Goal: Task Accomplishment & Management: Complete application form

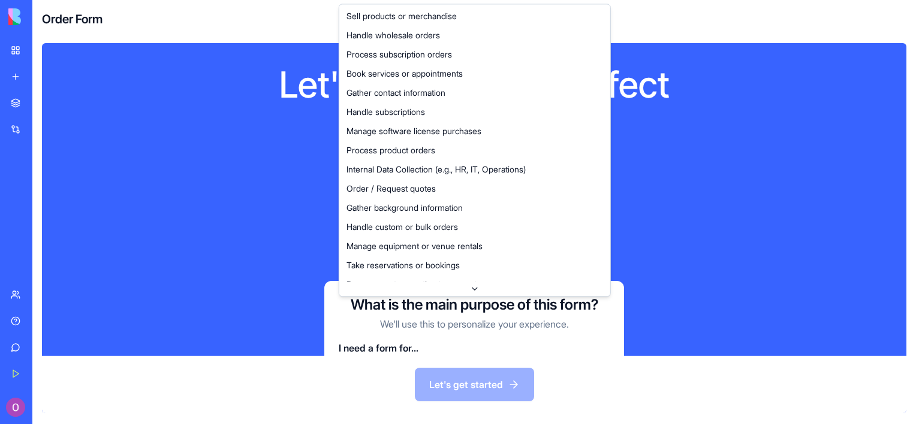
scroll to position [59, 0]
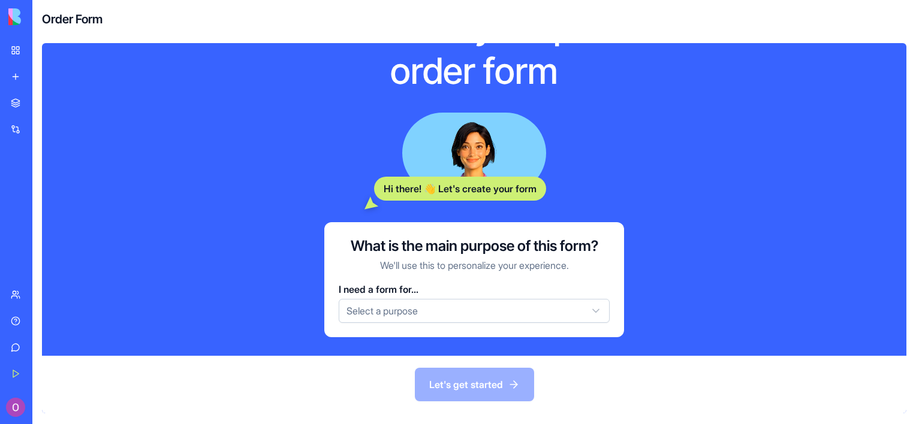
click at [462, 309] on html "BETA My Workspace New app Marketplace Integrations Recent AI Logo Generator TRY…" at bounding box center [458, 212] width 916 height 424
click at [16, 46] on link "My Workspace" at bounding box center [28, 50] width 48 height 24
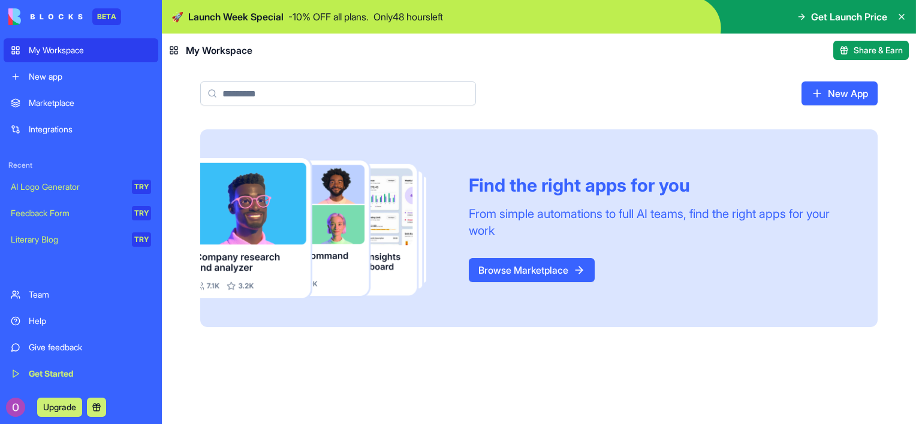
click at [62, 101] on div "Marketplace" at bounding box center [90, 103] width 122 height 12
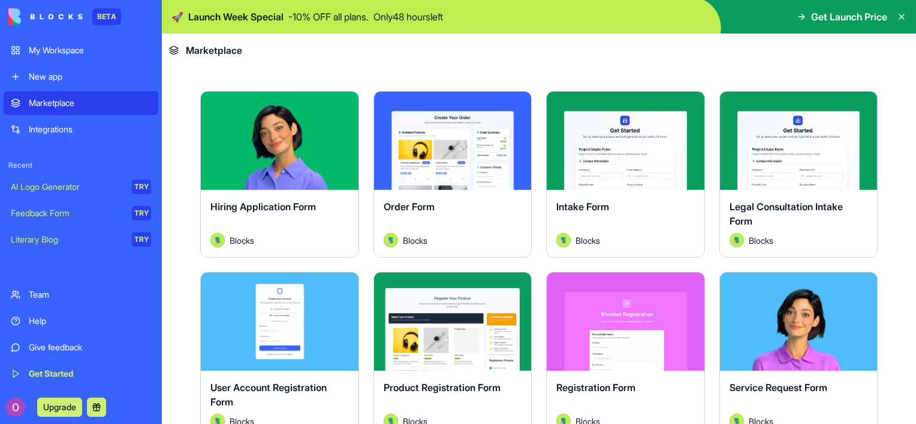
scroll to position [222, 0]
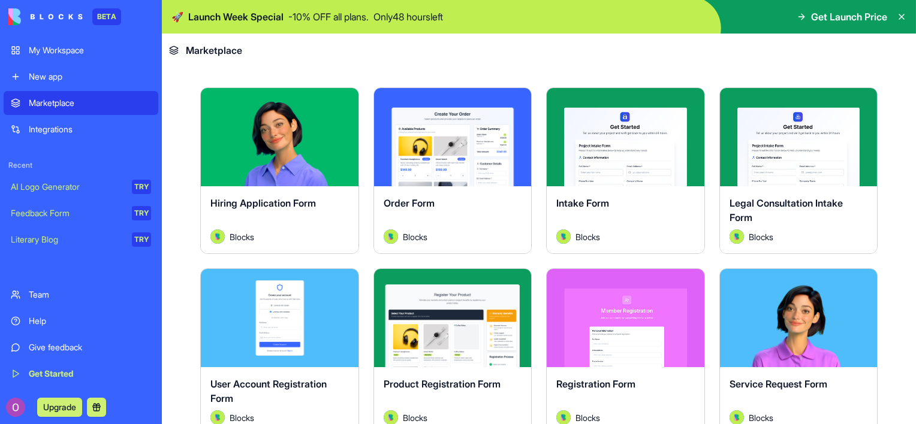
click at [444, 144] on button "Explore" at bounding box center [453, 137] width 90 height 24
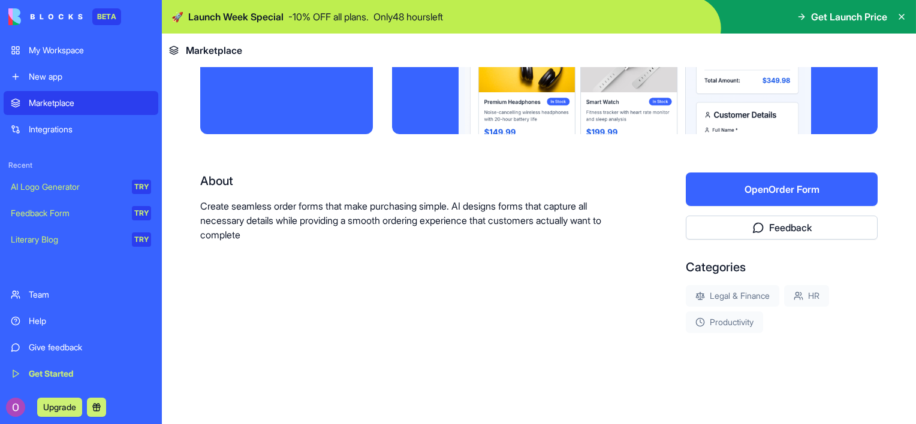
scroll to position [139, 0]
click at [758, 197] on button "Open Order Form" at bounding box center [782, 190] width 192 height 34
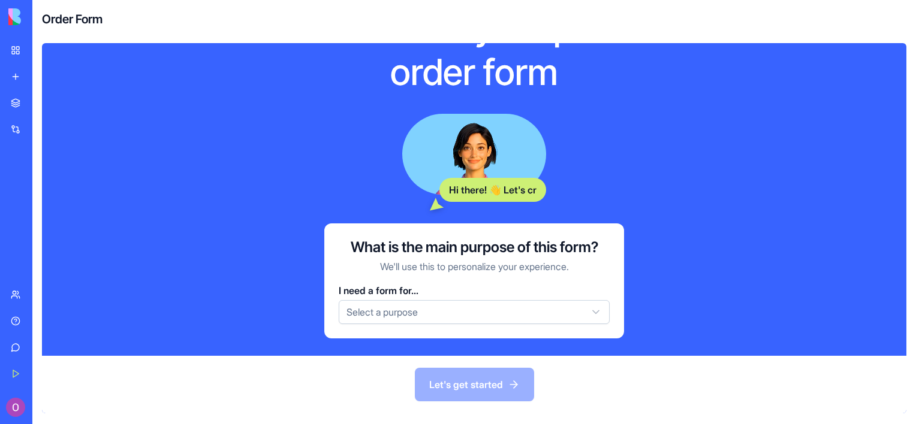
scroll to position [59, 0]
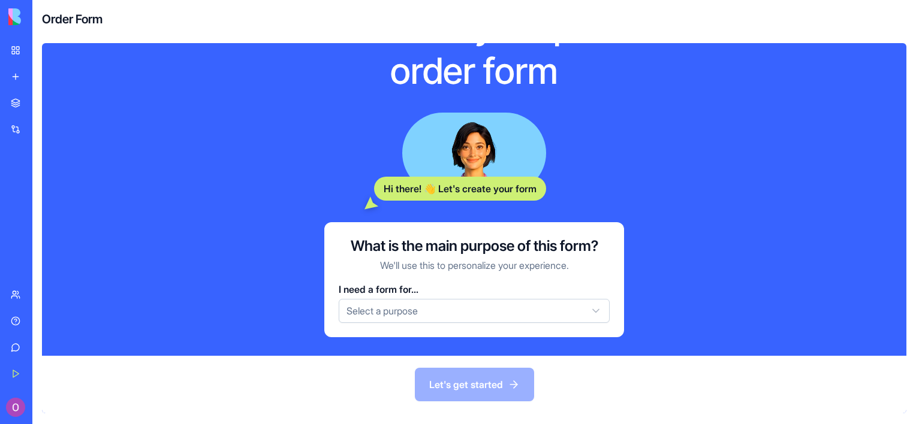
click at [15, 39] on link "My Workspace" at bounding box center [28, 50] width 48 height 24
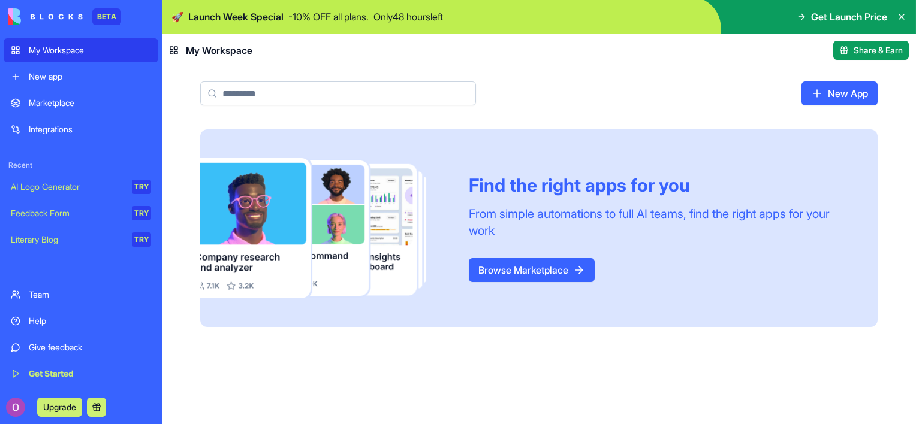
click at [84, 105] on div "Marketplace" at bounding box center [90, 103] width 122 height 12
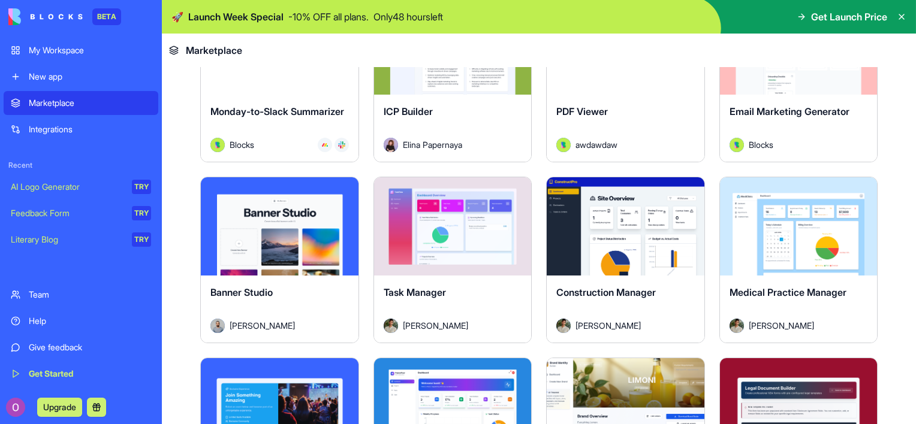
scroll to position [1943, 0]
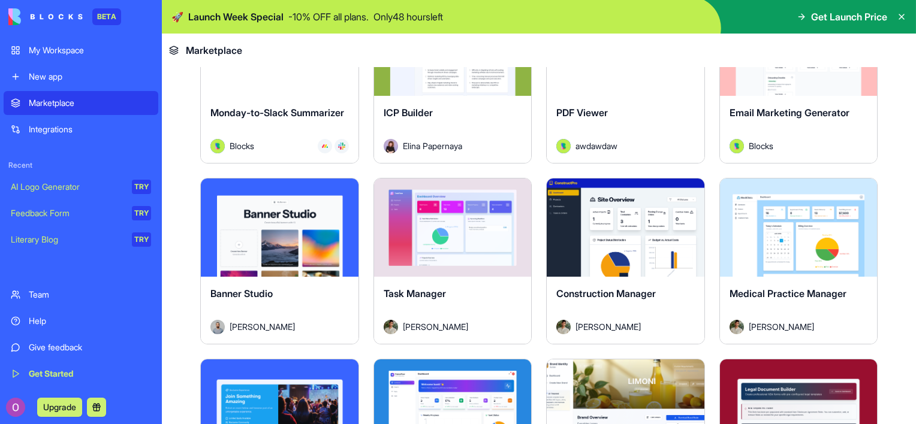
click at [46, 79] on div "New app" at bounding box center [90, 77] width 122 height 12
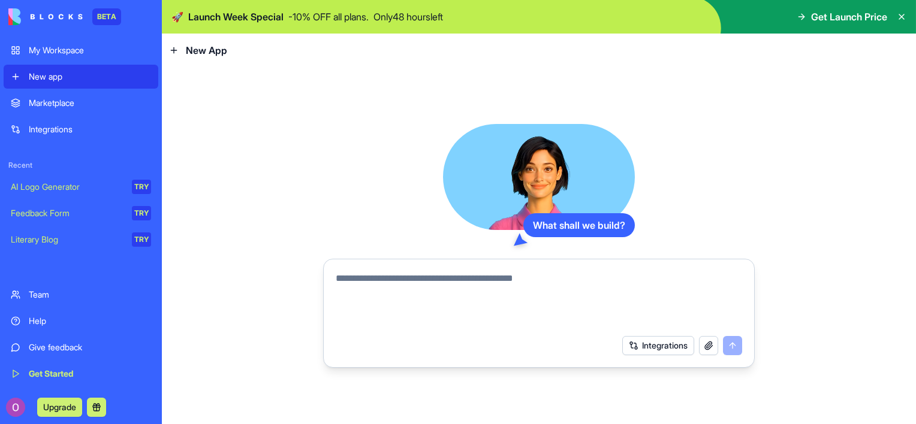
click at [371, 269] on div at bounding box center [539, 296] width 421 height 65
click at [367, 290] on textarea at bounding box center [539, 301] width 406 height 58
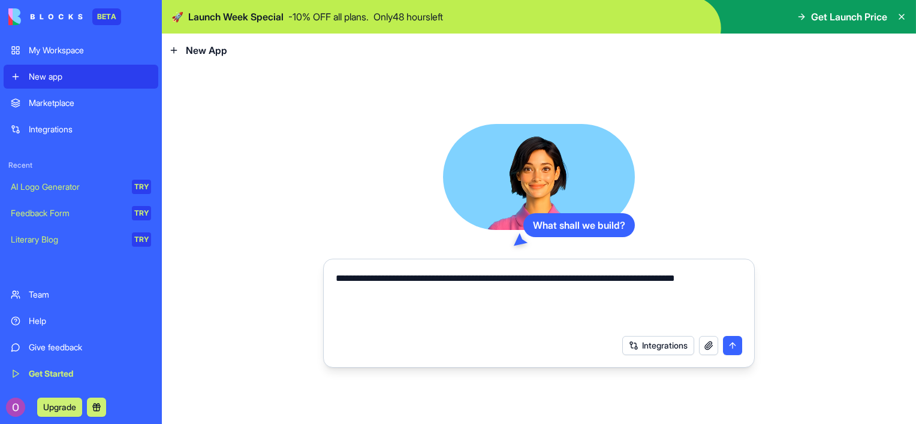
click at [700, 275] on textarea "**********" at bounding box center [539, 301] width 406 height 58
click at [526, 305] on textarea "**********" at bounding box center [539, 301] width 406 height 58
type textarea "**********"
click at [644, 342] on button "Integrations" at bounding box center [658, 345] width 72 height 19
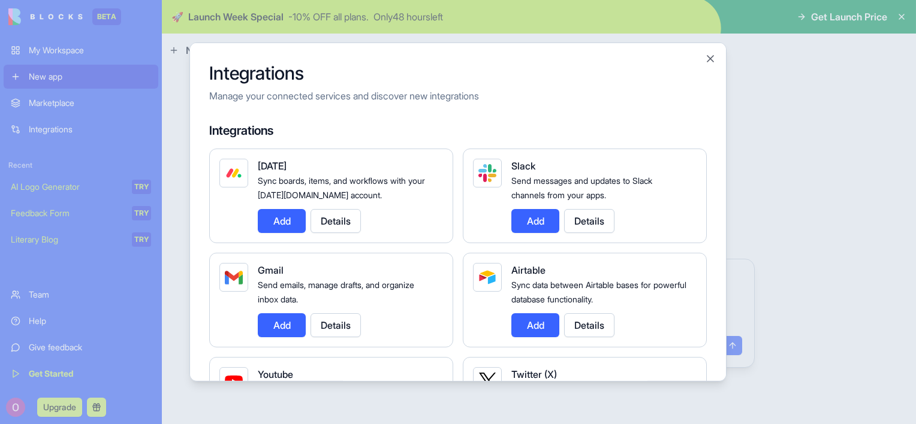
click at [400, 91] on p "Manage your connected services and discover new integrations" at bounding box center [458, 96] width 498 height 14
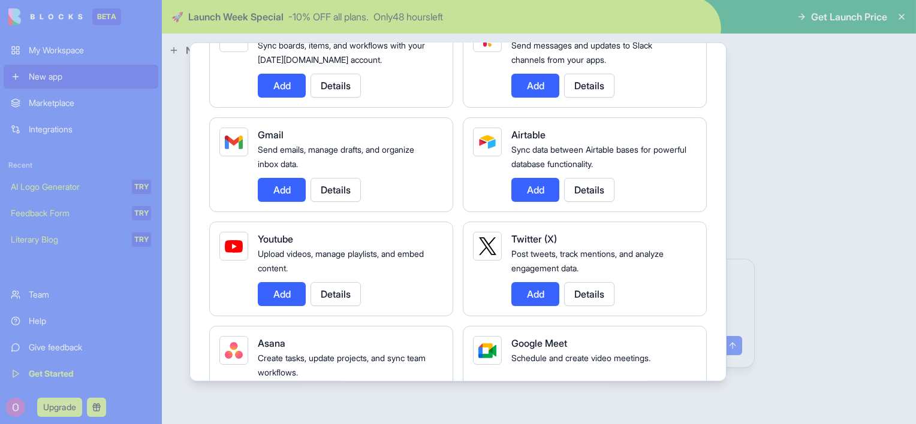
scroll to position [130, 0]
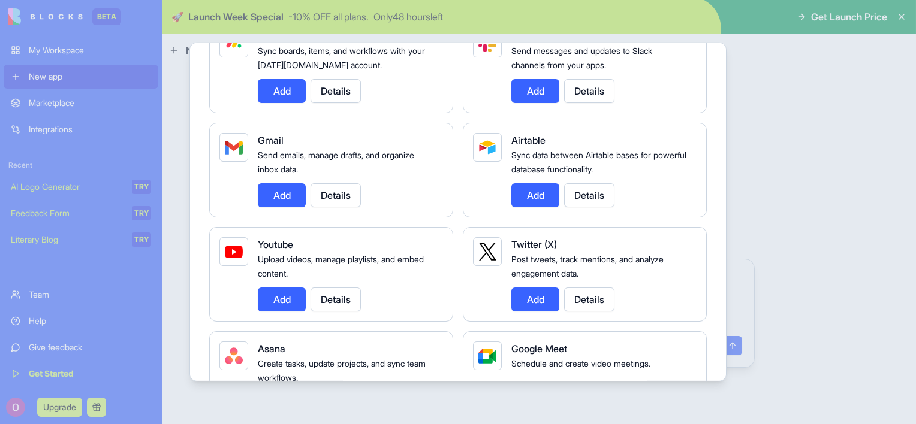
click at [764, 289] on div at bounding box center [458, 212] width 916 height 424
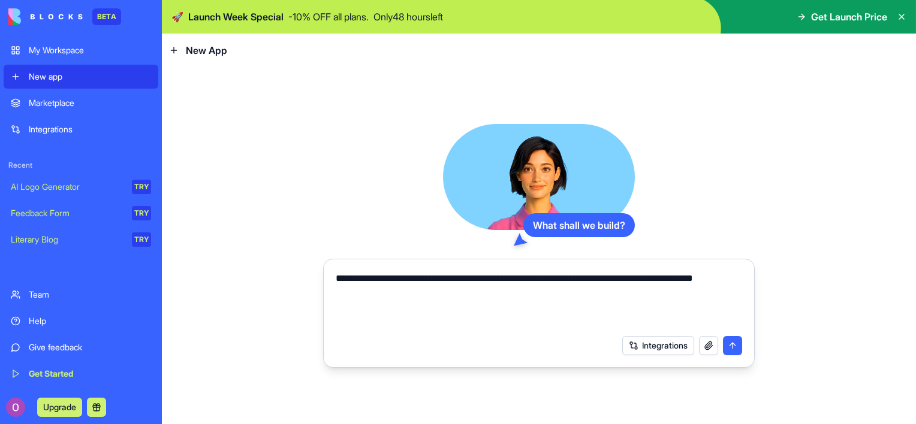
click at [605, 309] on textarea "**********" at bounding box center [539, 301] width 406 height 58
click at [583, 314] on textarea "**********" at bounding box center [539, 301] width 406 height 58
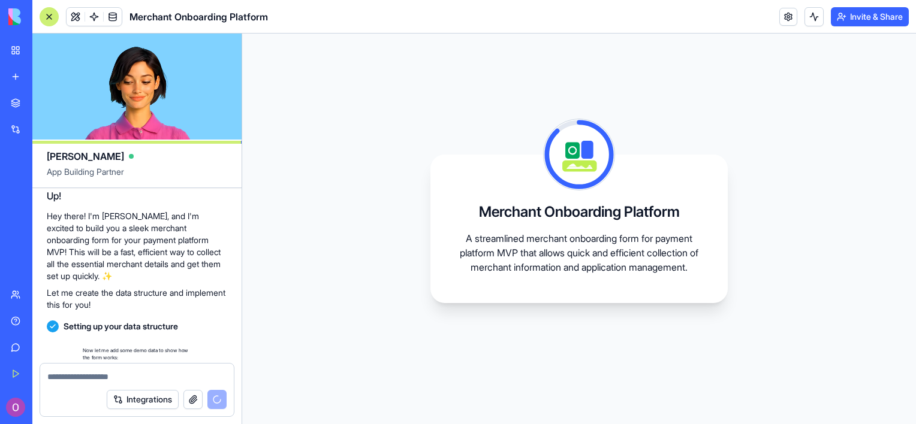
scroll to position [273, 0]
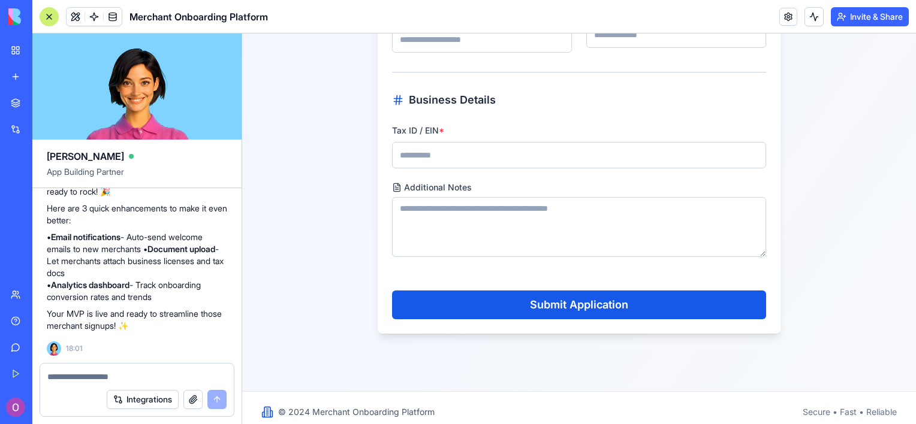
scroll to position [556, 0]
click at [467, 234] on textarea "Additional Notes" at bounding box center [579, 227] width 374 height 60
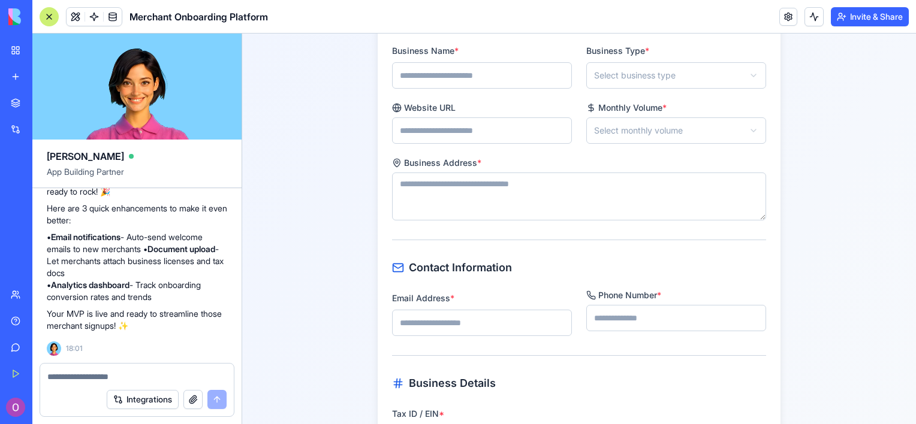
scroll to position [261, 0]
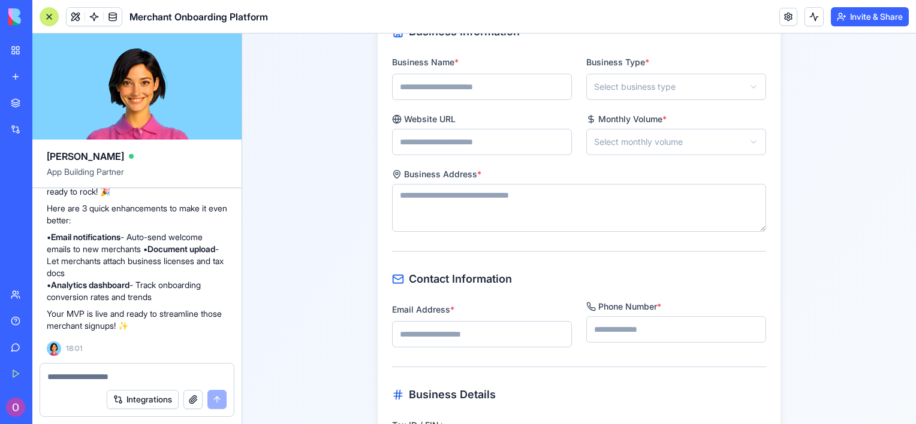
click at [477, 143] on input "Website URL" at bounding box center [482, 142] width 180 height 26
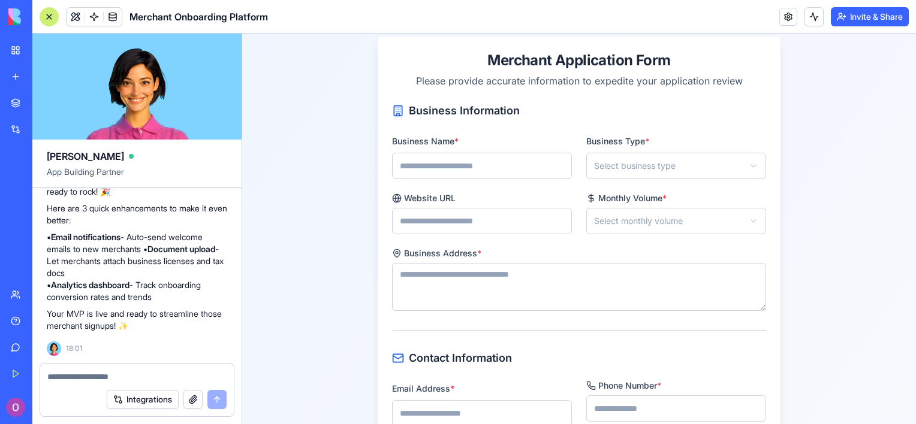
scroll to position [180, 0]
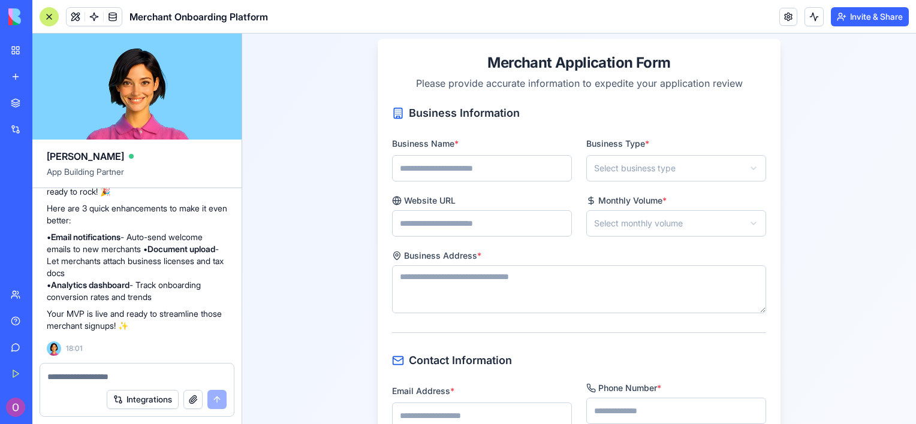
click at [503, 170] on input "Business Name *" at bounding box center [482, 168] width 180 height 26
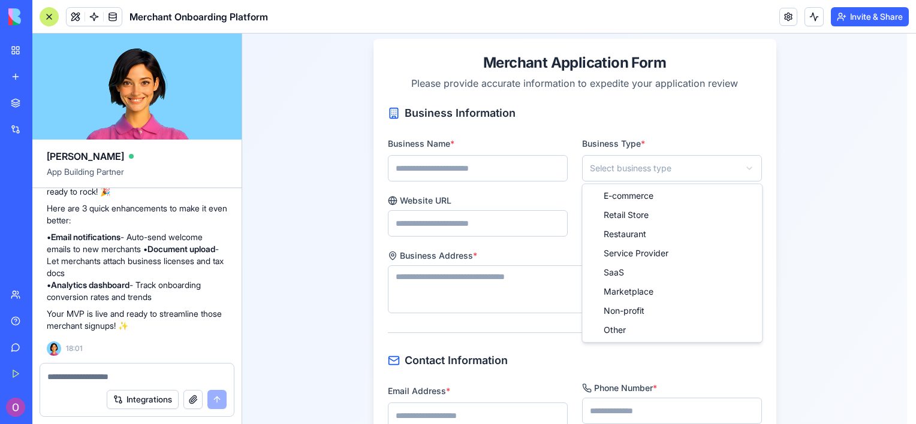
click at [589, 162] on html "**********" at bounding box center [579, 332] width 674 height 956
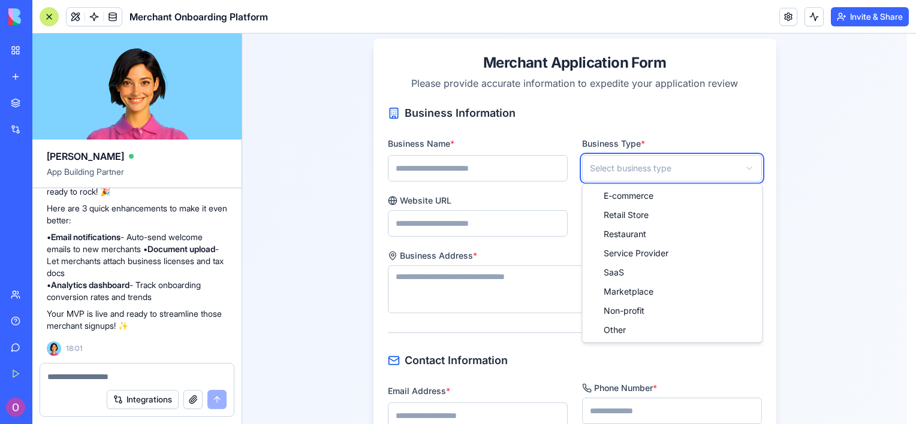
click at [535, 337] on html "**********" at bounding box center [579, 332] width 674 height 956
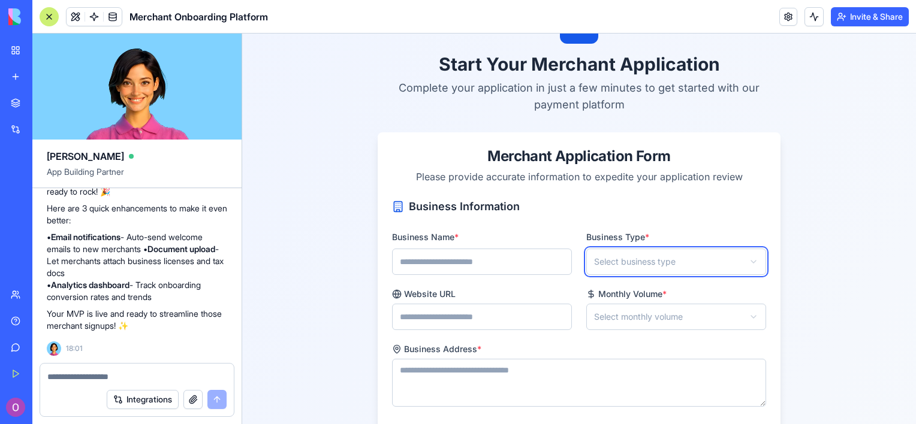
scroll to position [0, 0]
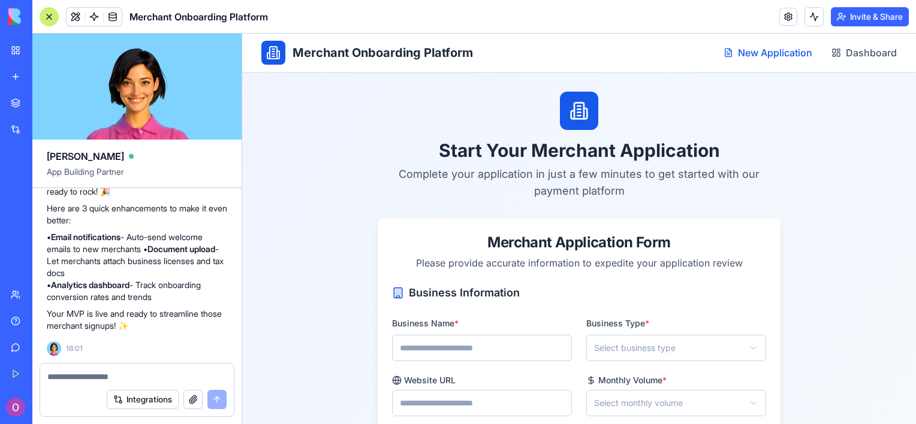
click at [757, 47] on span "New Application" at bounding box center [775, 53] width 74 height 14
click at [846, 59] on span "Dashboard" at bounding box center [871, 53] width 51 height 14
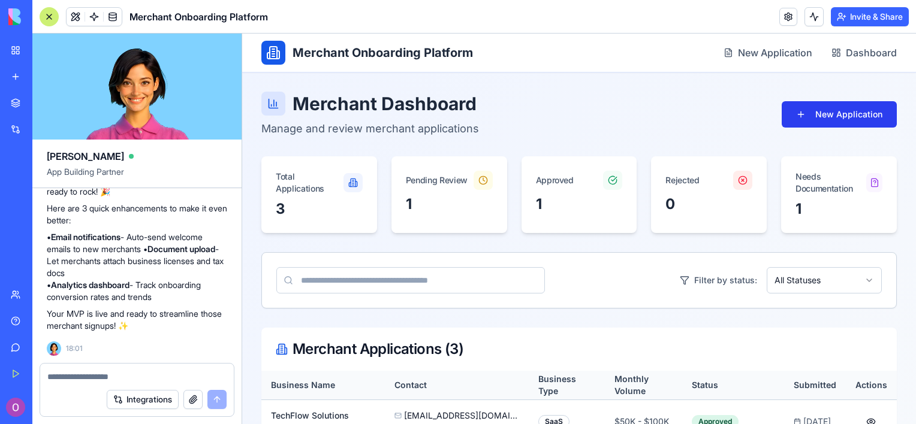
click at [801, 122] on button "New Application" at bounding box center [839, 114] width 115 height 26
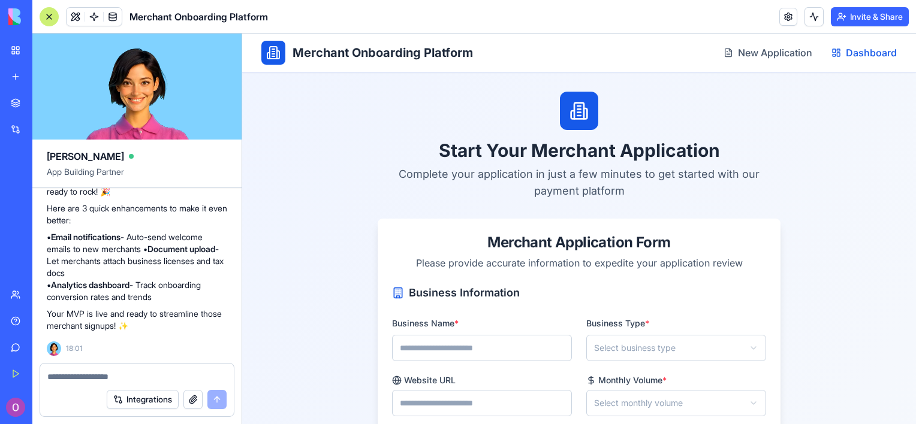
click at [833, 58] on link "Dashboard" at bounding box center [864, 53] width 65 height 14
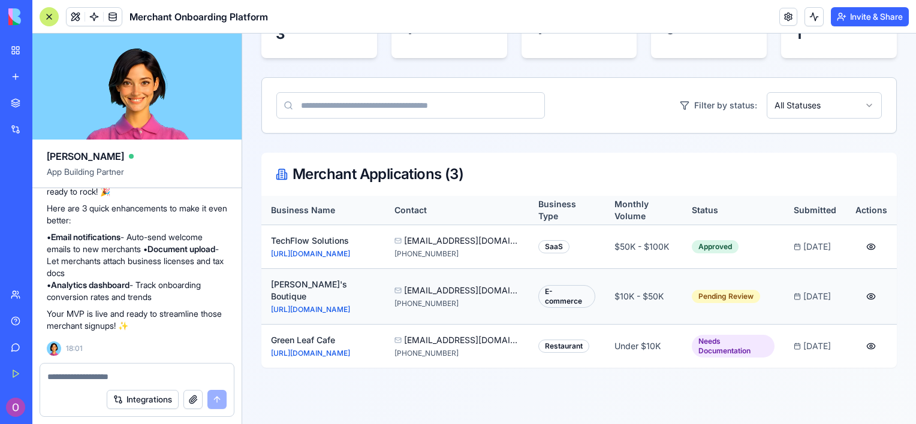
scroll to position [177, 0]
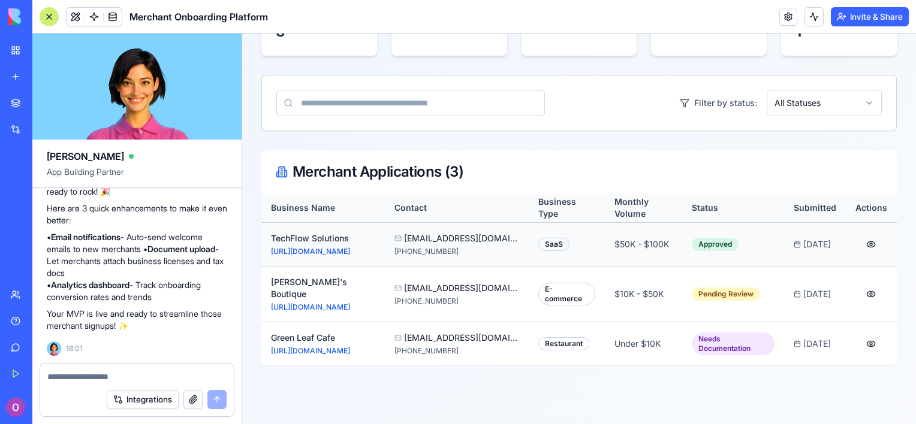
click at [863, 243] on button at bounding box center [871, 244] width 19 height 19
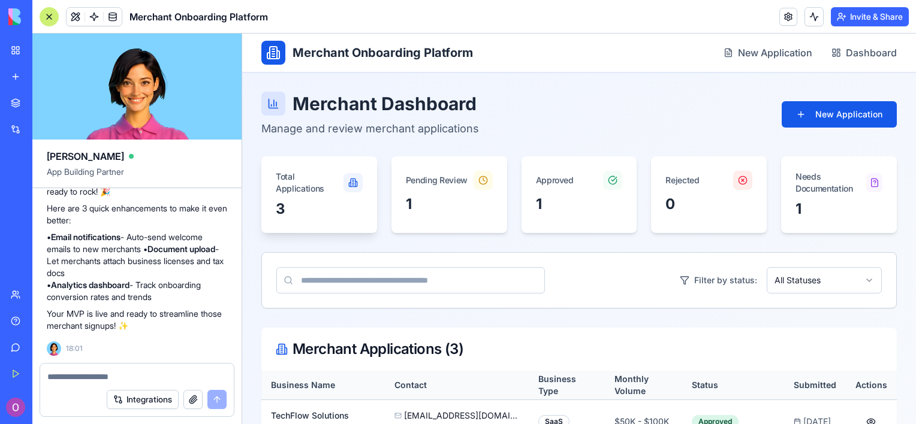
click at [339, 219] on div "3" at bounding box center [319, 217] width 116 height 34
click at [475, 205] on div "1" at bounding box center [449, 204] width 87 height 19
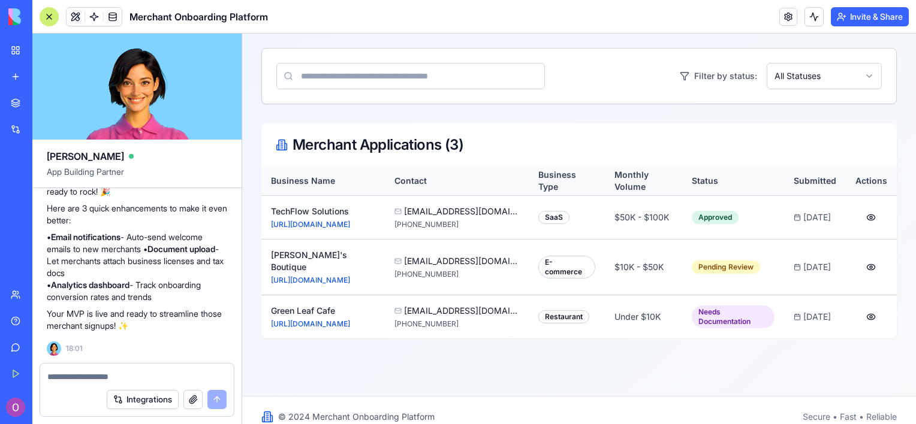
click at [861, 20] on button "Invite & Share" at bounding box center [870, 16] width 78 height 19
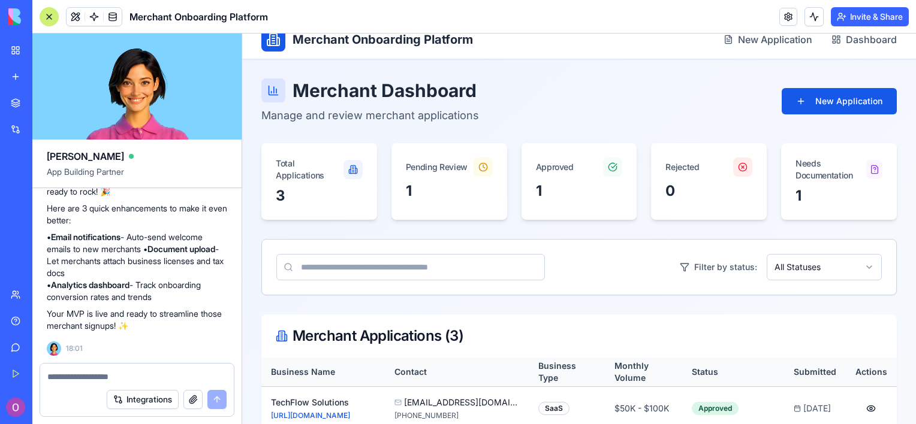
scroll to position [13, 0]
click at [831, 106] on button "New Application" at bounding box center [839, 102] width 115 height 26
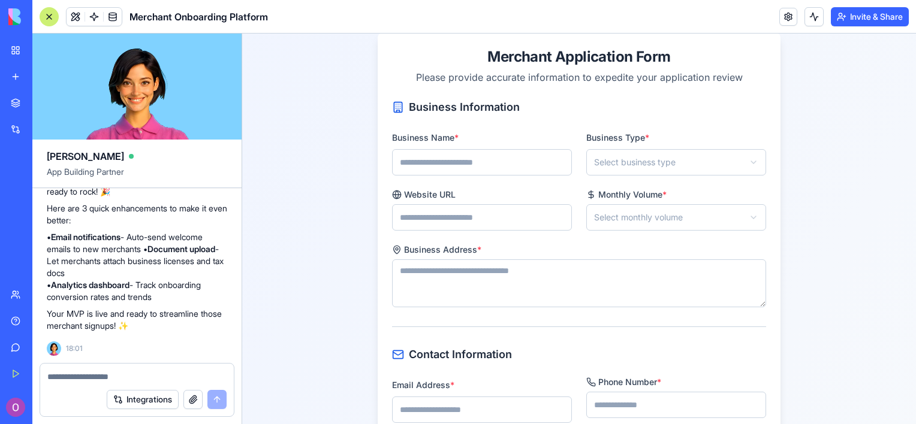
scroll to position [197, 0]
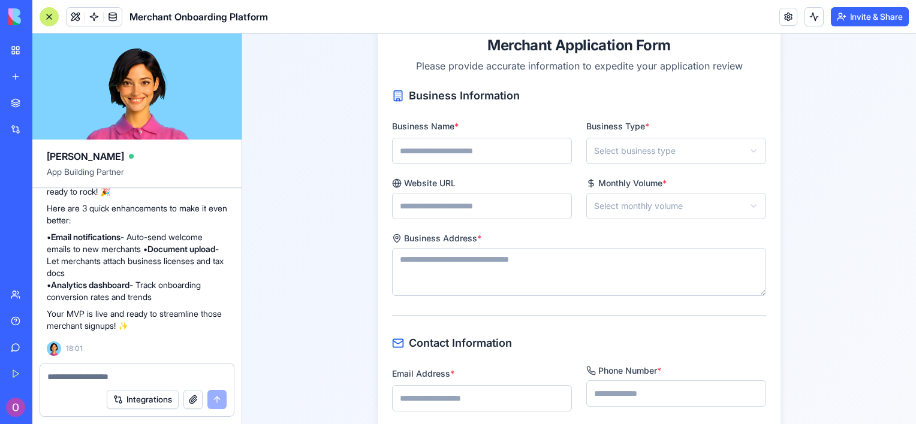
click at [475, 156] on input "Business Name *" at bounding box center [482, 151] width 180 height 26
type input "*******"
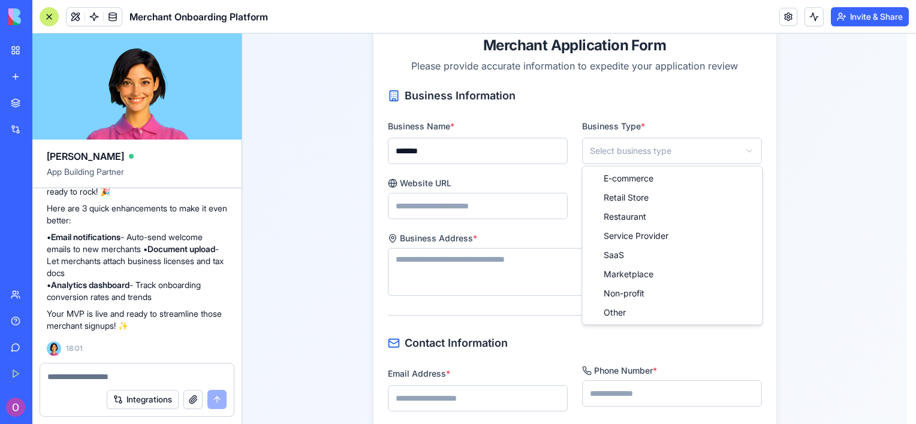
click at [592, 152] on html "**********" at bounding box center [579, 314] width 674 height 956
select select "****"
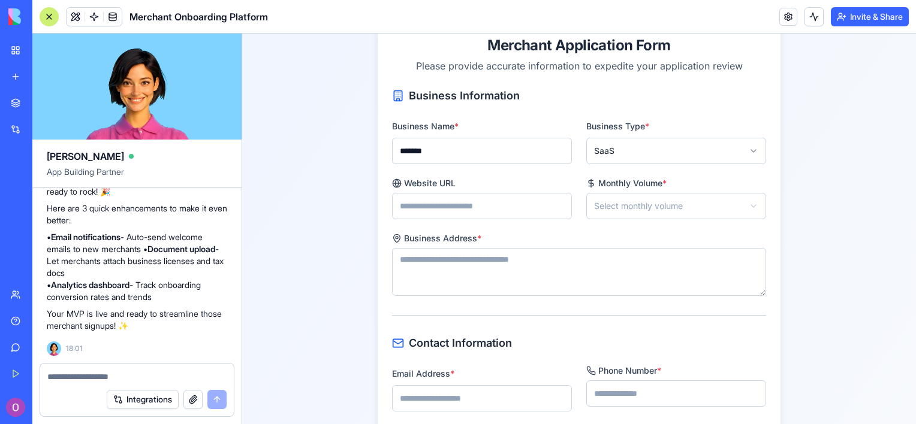
click at [468, 204] on input "Website URL" at bounding box center [482, 206] width 180 height 26
click at [596, 210] on html "**********" at bounding box center [579, 314] width 674 height 956
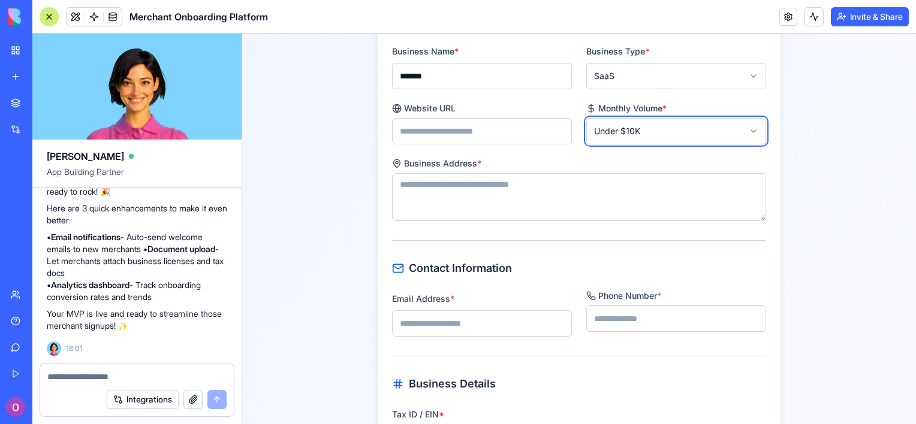
scroll to position [276, 0]
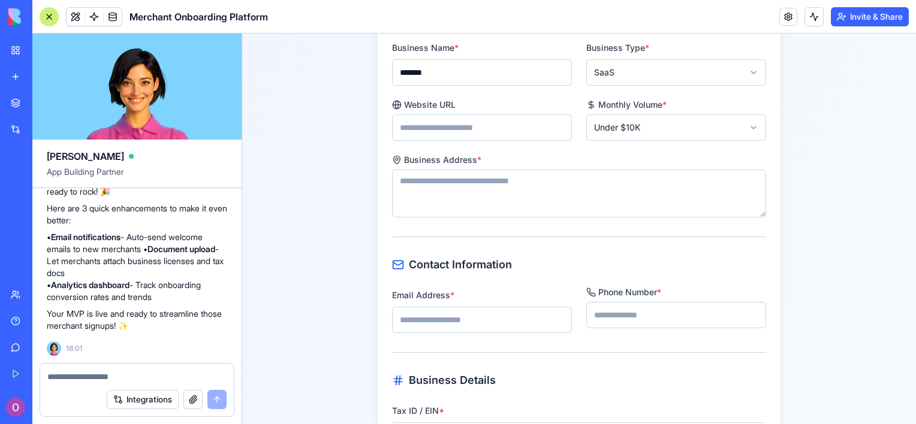
click at [559, 205] on textarea "Business Address *" at bounding box center [579, 194] width 374 height 48
type textarea "**********"
click at [597, 331] on div "Phone Number *" at bounding box center [676, 311] width 180 height 46
click at [472, 324] on input "Email Address *" at bounding box center [482, 320] width 180 height 26
type input "**********"
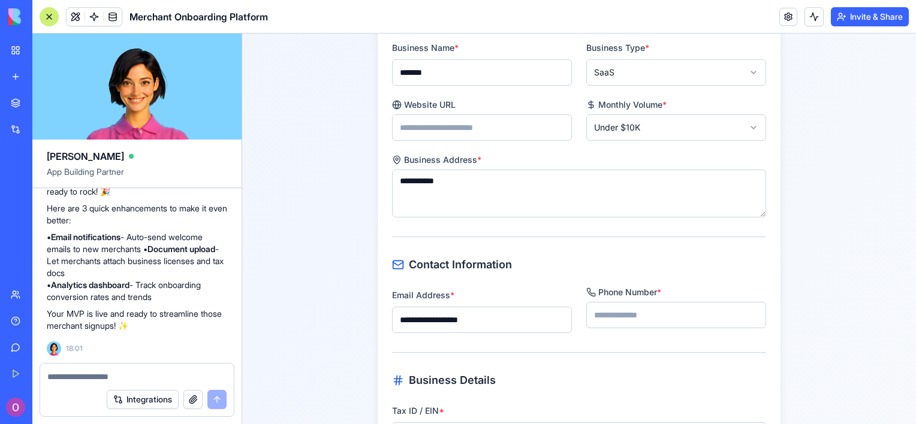
type input "*******"
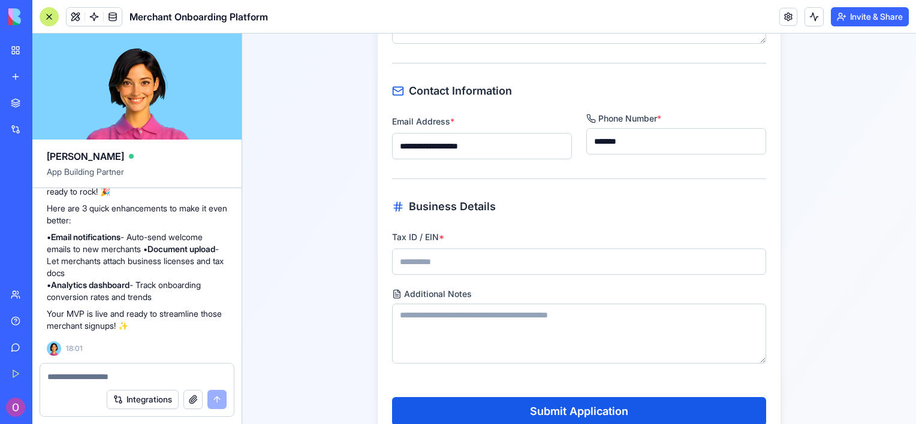
scroll to position [456, 0]
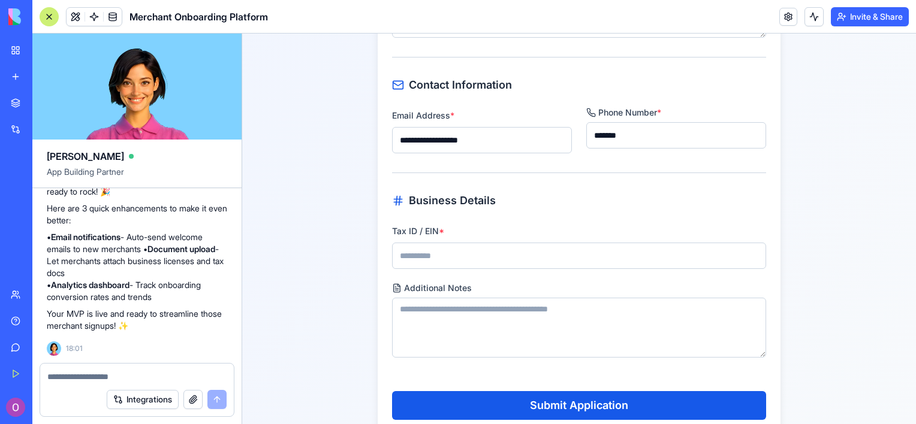
click at [559, 252] on input "Tax ID / EIN *" at bounding box center [579, 256] width 374 height 26
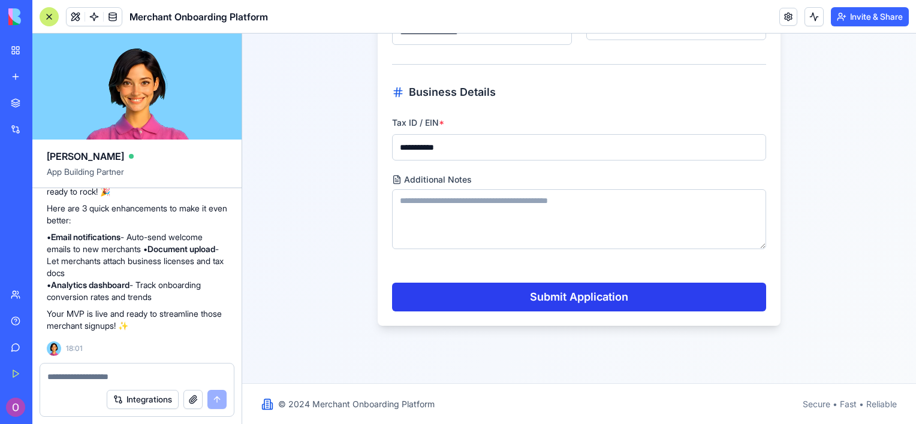
type input "**********"
click at [553, 295] on button "Submit Application" at bounding box center [579, 297] width 374 height 29
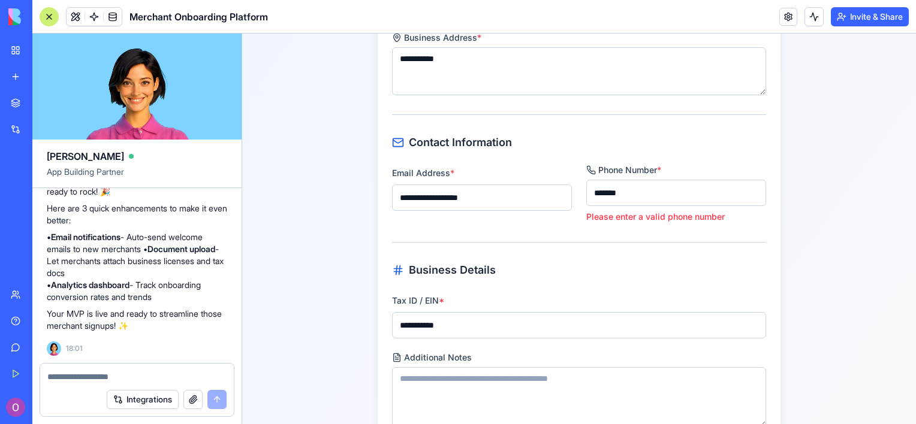
scroll to position [393, 0]
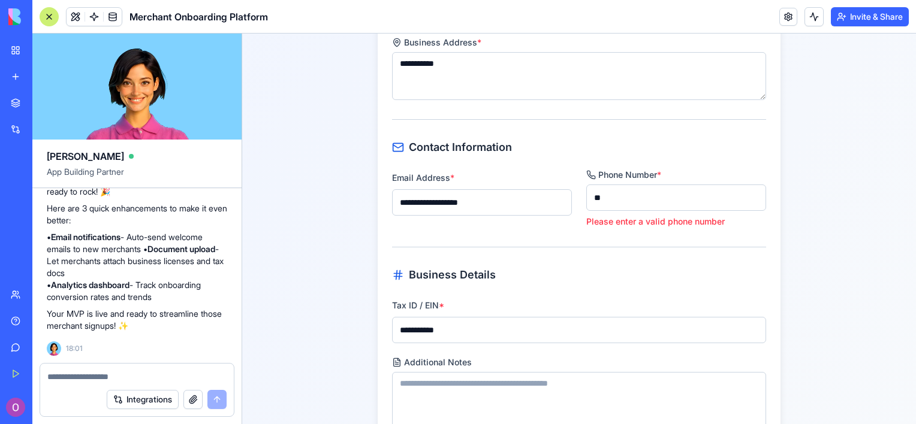
type input "*"
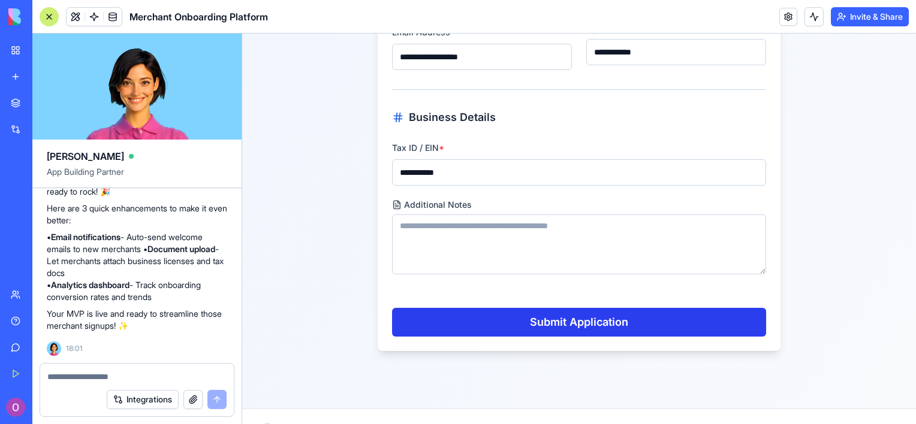
scroll to position [541, 0]
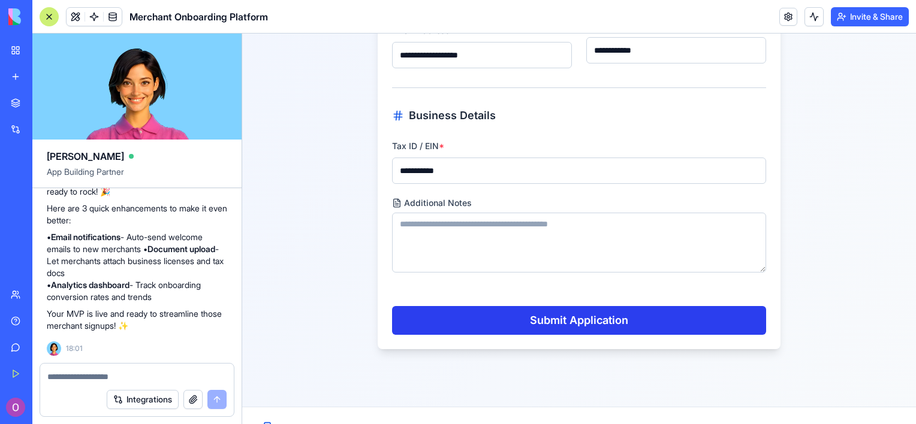
type input "**********"
click at [517, 330] on button "Submit Application" at bounding box center [579, 320] width 374 height 29
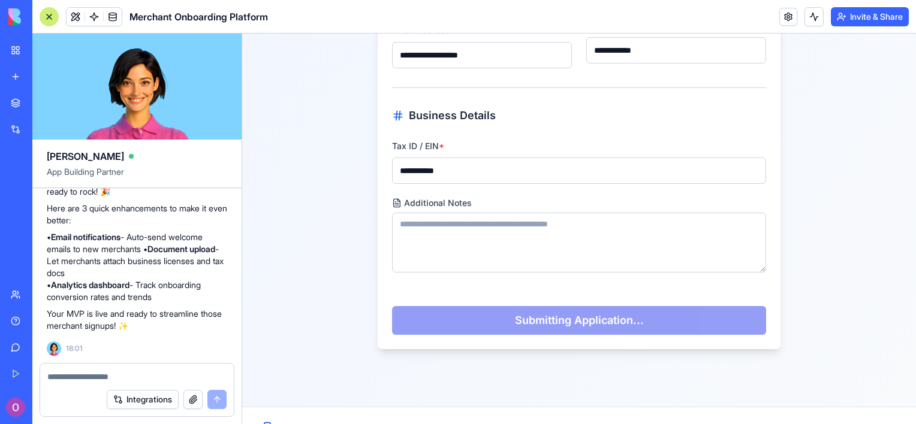
scroll to position [125, 0]
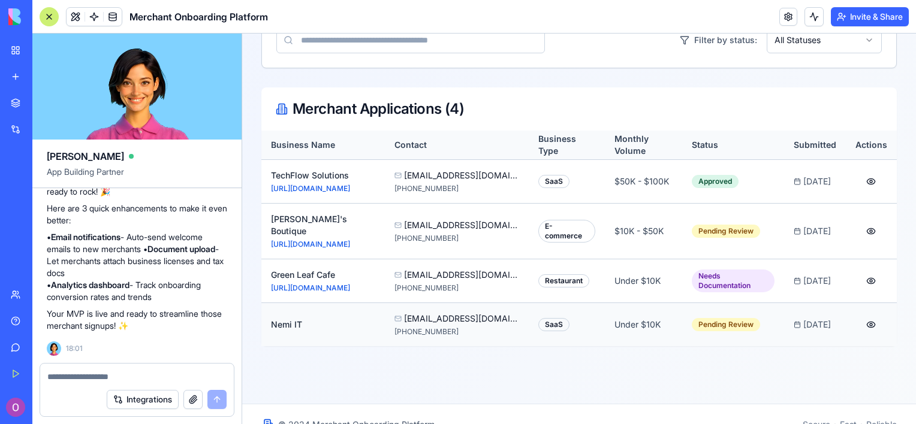
scroll to position [248, 0]
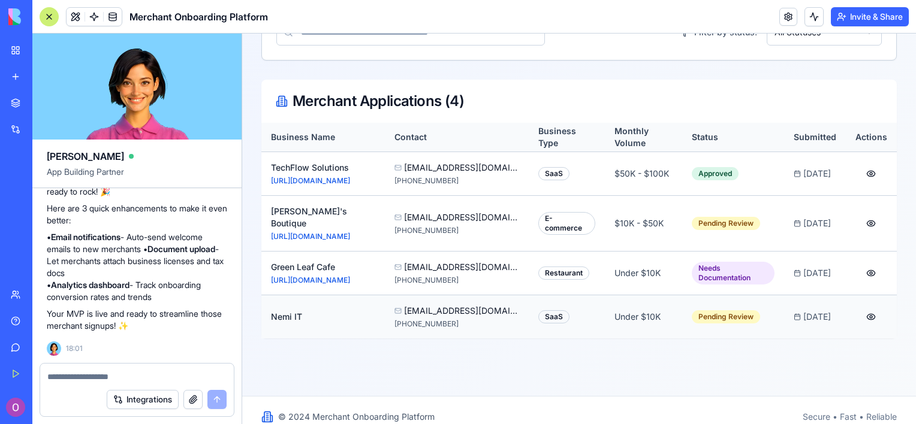
click at [435, 305] on div "[EMAIL_ADDRESS][DOMAIN_NAME] [PHONE_NUMBER]" at bounding box center [457, 317] width 125 height 24
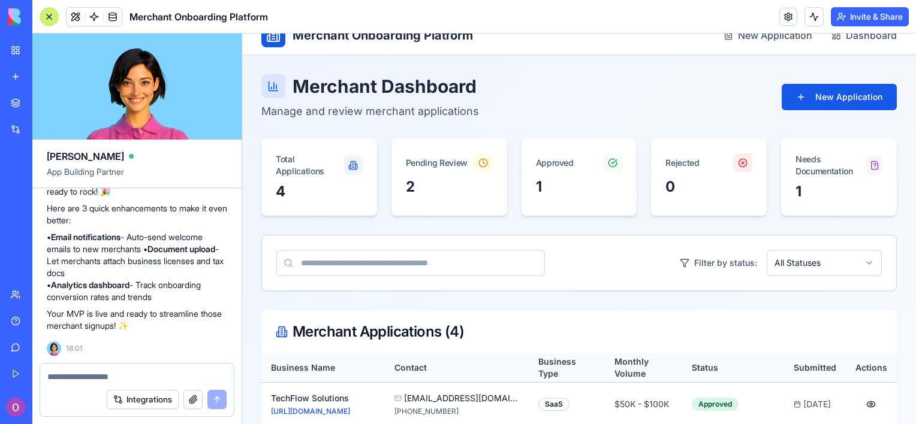
scroll to position [0, 0]
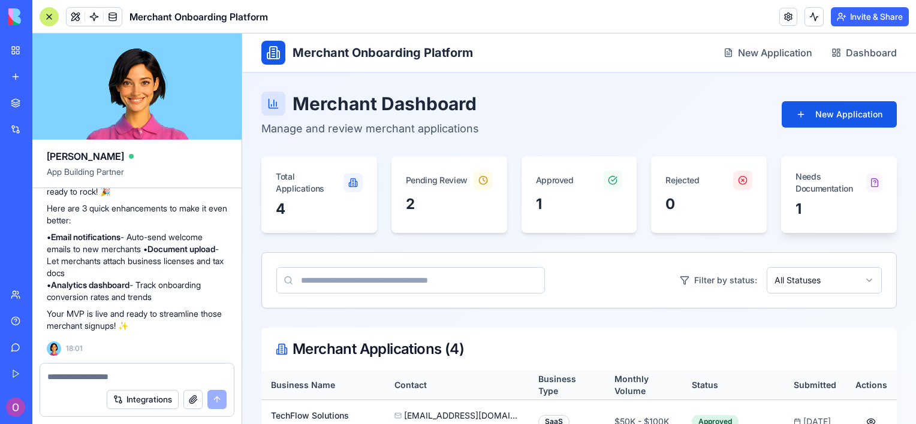
click at [811, 216] on div "1" at bounding box center [839, 209] width 87 height 19
click at [853, 57] on span "Dashboard" at bounding box center [871, 53] width 51 height 14
click at [774, 53] on span "New Application" at bounding box center [775, 53] width 74 height 14
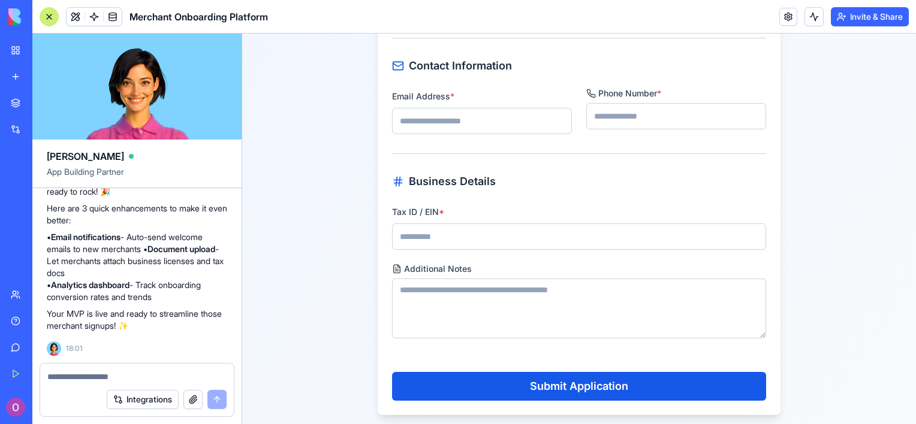
scroll to position [564, 0]
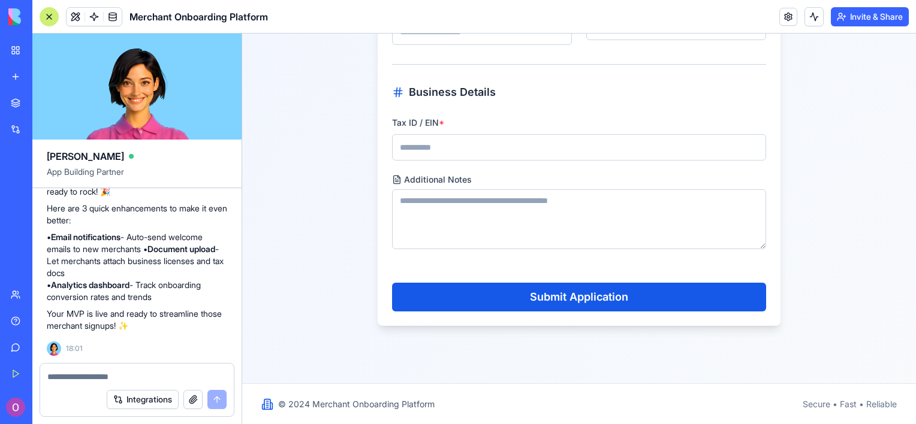
click at [834, 402] on div "Secure • Fast • Reliable" at bounding box center [850, 405] width 94 height 12
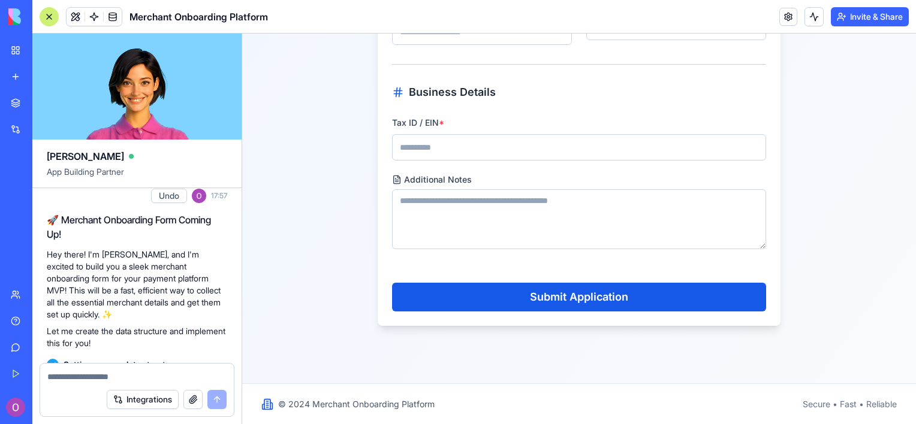
scroll to position [0, 0]
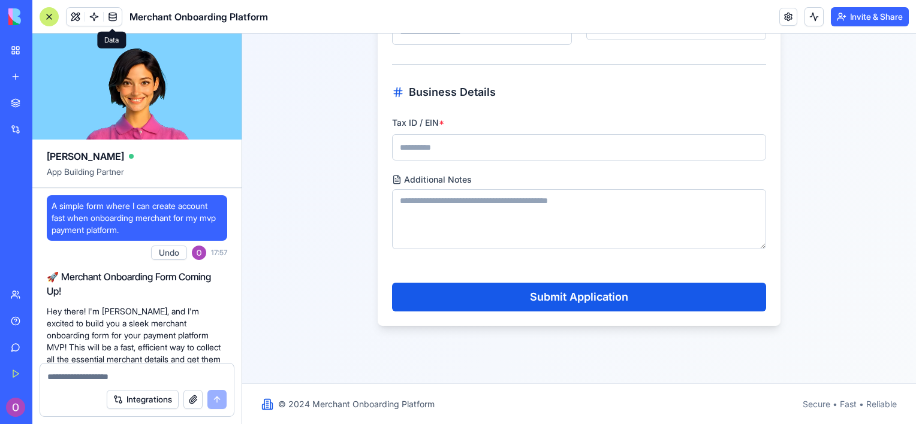
click at [110, 14] on span at bounding box center [113, 17] width 34 height 34
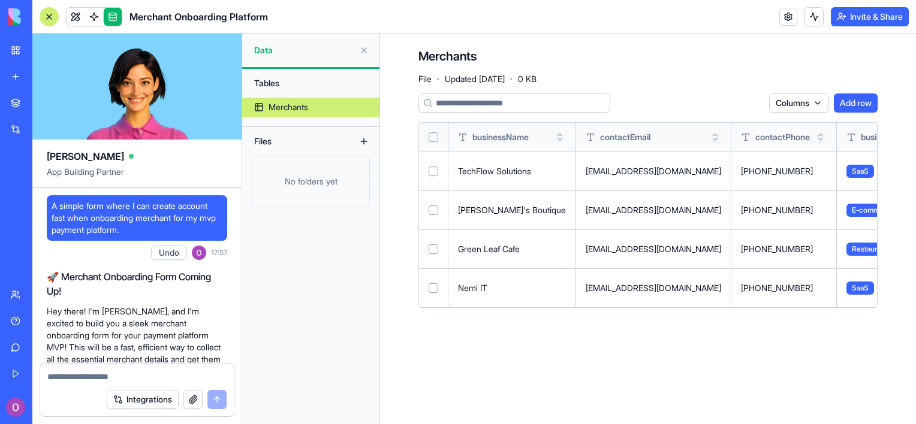
click at [306, 86] on div "Tables" at bounding box center [310, 83] width 125 height 19
click at [296, 86] on div "Tables" at bounding box center [310, 83] width 125 height 19
click at [290, 108] on div "Merchants" at bounding box center [289, 107] width 40 height 12
click at [313, 169] on div "No folders yet" at bounding box center [311, 182] width 118 height 52
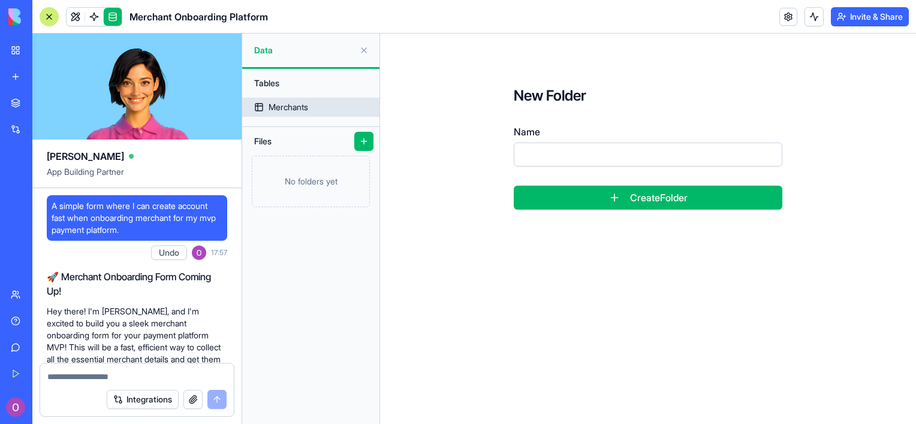
click at [325, 104] on link "Merchants" at bounding box center [310, 107] width 137 height 19
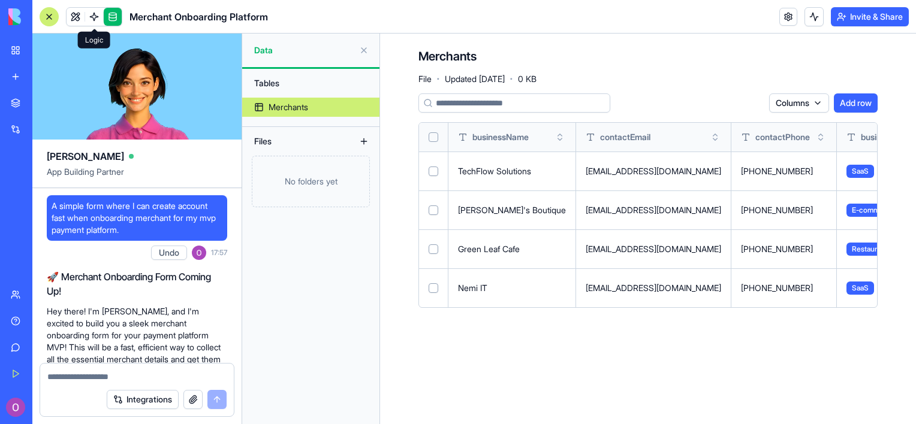
click at [89, 14] on span at bounding box center [94, 17] width 34 height 34
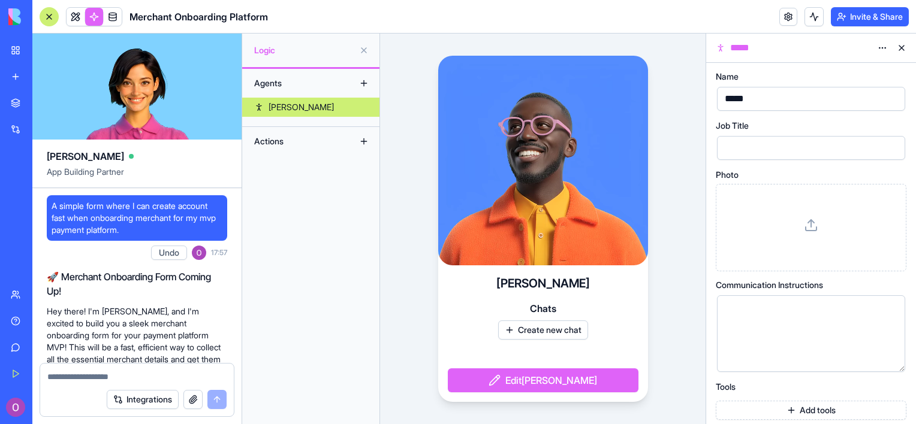
click at [365, 144] on button at bounding box center [363, 141] width 19 height 19
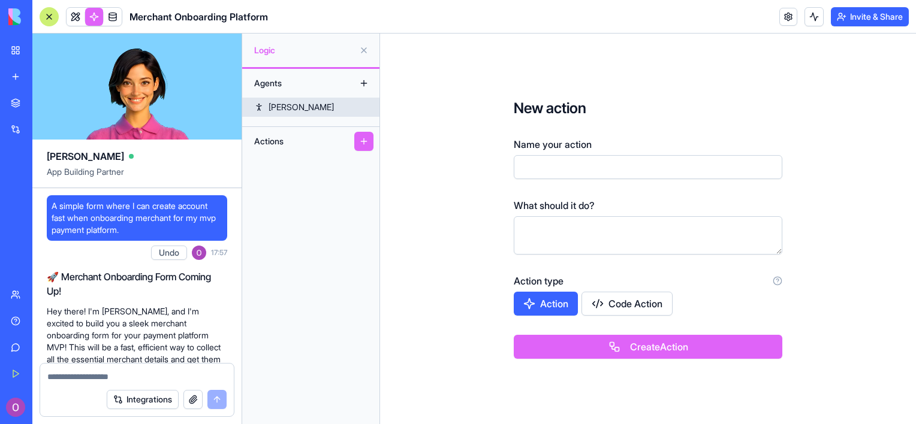
click at [325, 105] on link "[PERSON_NAME]" at bounding box center [310, 107] width 137 height 19
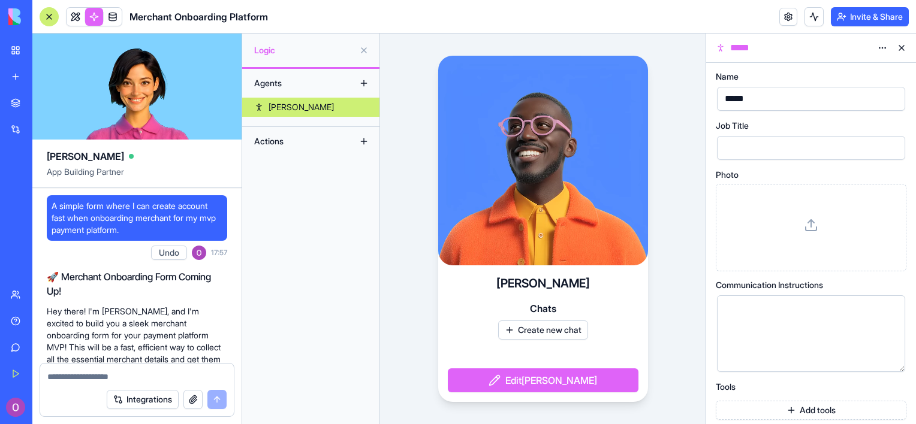
click at [291, 144] on div "Actions" at bounding box center [296, 141] width 96 height 19
click at [302, 72] on div "Agents" at bounding box center [310, 83] width 137 height 29
click at [305, 79] on div "Agents" at bounding box center [296, 83] width 96 height 19
click at [615, 197] on video at bounding box center [543, 161] width 210 height 210
click at [139, 92] on video at bounding box center [136, 87] width 209 height 106
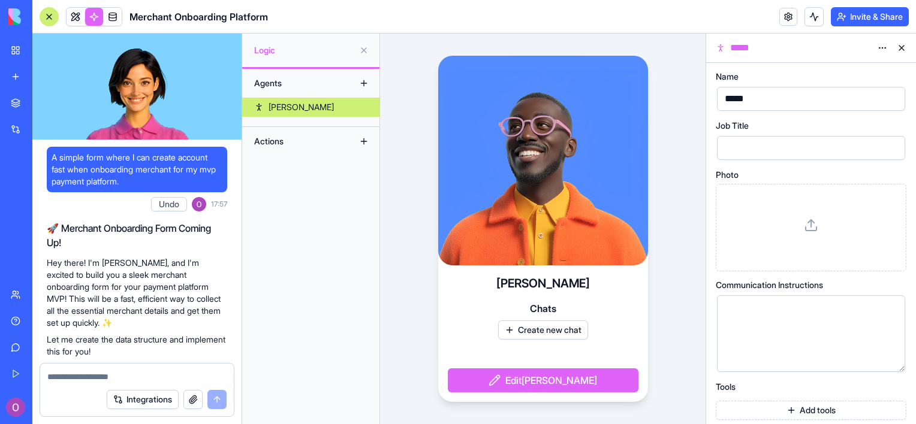
click at [381, 130] on div "[PERSON_NAME] Create new chat Edit [PERSON_NAME]" at bounding box center [543, 229] width 326 height 391
click at [463, 185] on video at bounding box center [543, 161] width 210 height 210
click at [510, 373] on button "Edit [PERSON_NAME]" at bounding box center [543, 381] width 191 height 24
click at [364, 84] on button at bounding box center [363, 83] width 19 height 19
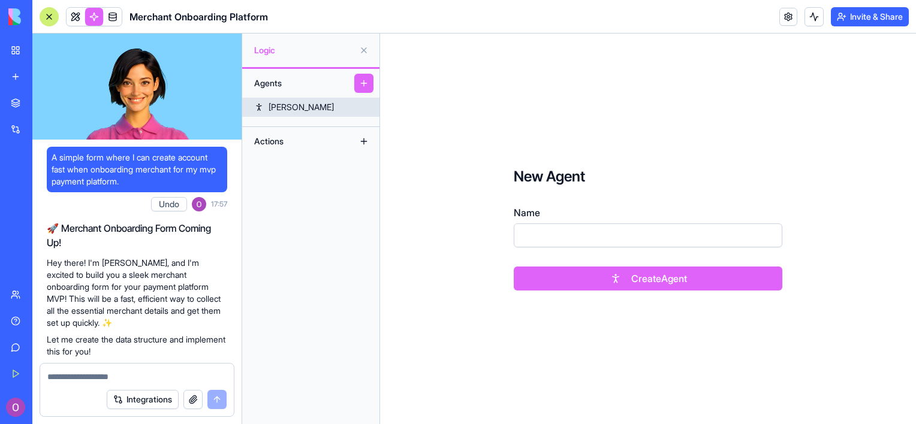
click at [319, 112] on link "[PERSON_NAME]" at bounding box center [310, 107] width 137 height 19
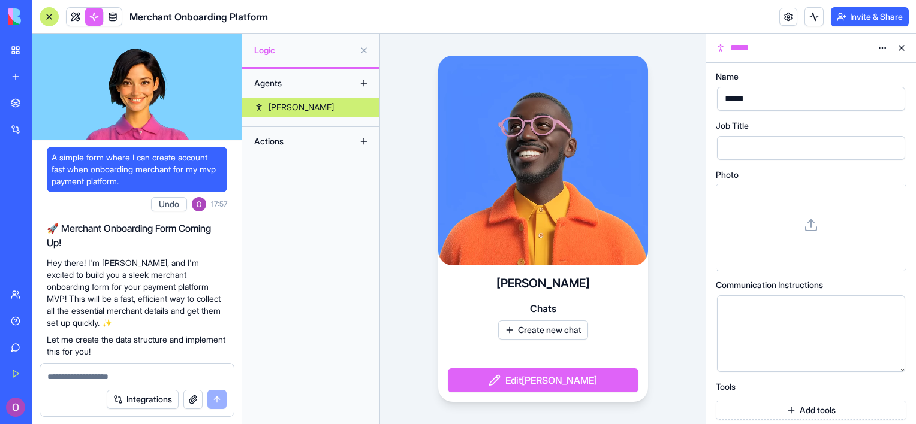
click at [29, 57] on link "My Workspace" at bounding box center [28, 50] width 48 height 24
